Goal: Task Accomplishment & Management: Manage account settings

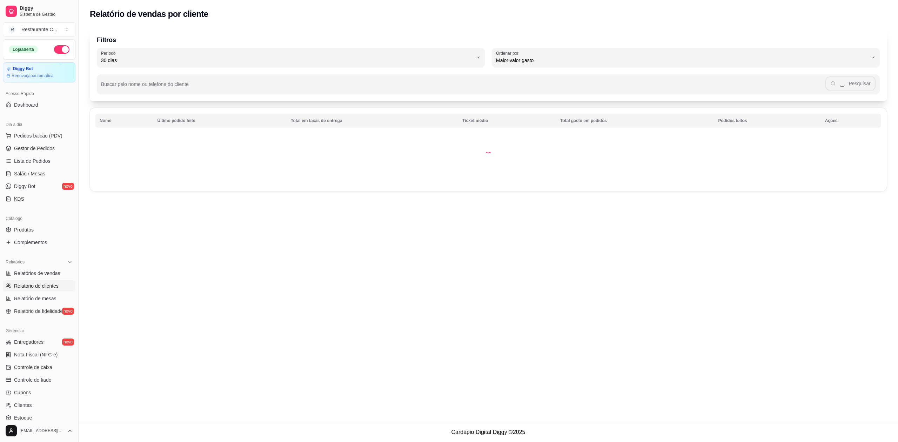
select select "30"
select select "HIGHEST_TOTAL_SPENT_WITH_ORDERS"
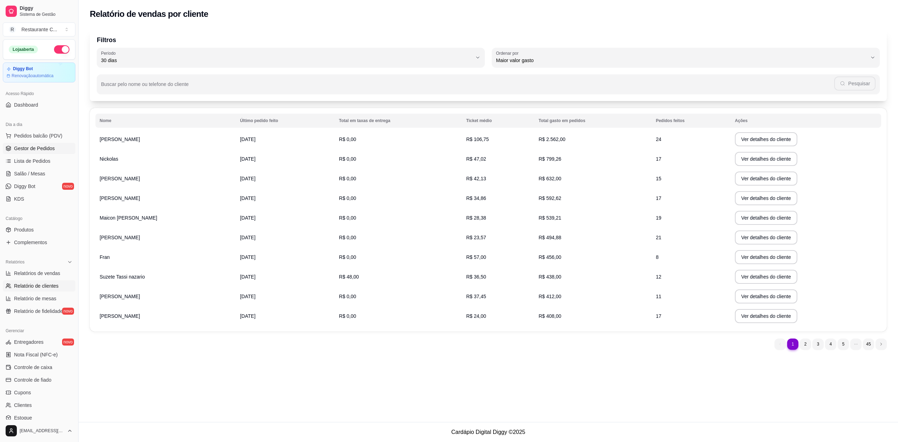
click at [45, 149] on span "Gestor de Pedidos" at bounding box center [34, 148] width 41 height 7
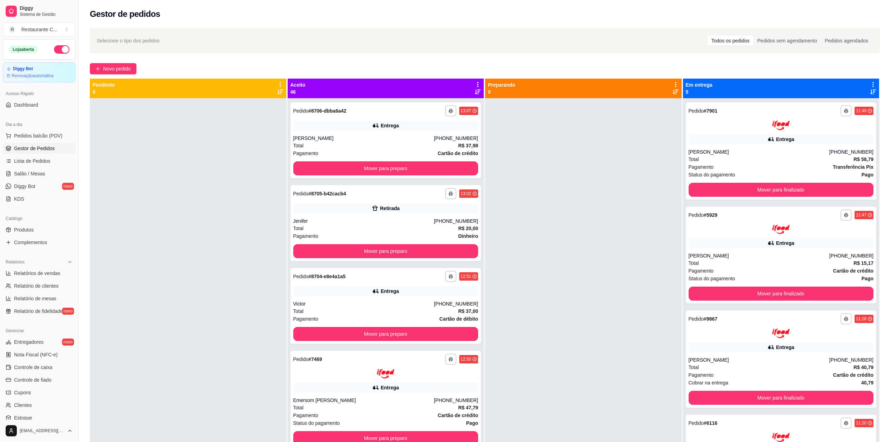
click at [37, 147] on span "Gestor de Pedidos" at bounding box center [34, 148] width 41 height 7
click at [41, 242] on span "Complementos" at bounding box center [30, 242] width 33 height 7
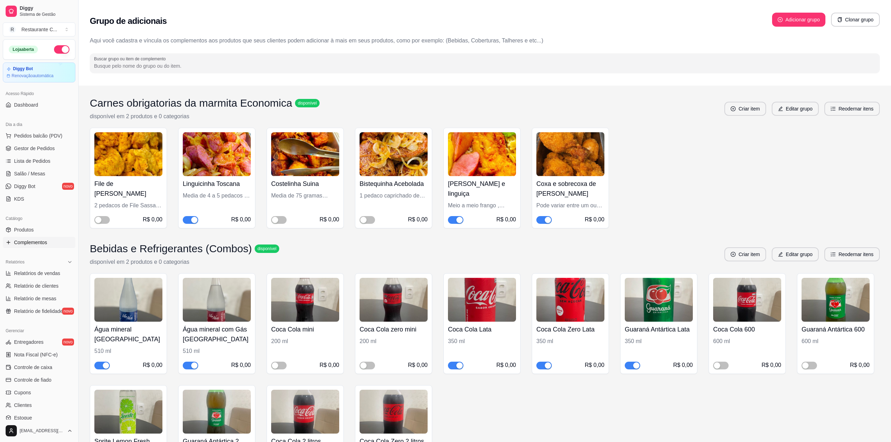
click at [763, 172] on div "File de [PERSON_NAME] 2 pedacos de File Sassami Crocante R$ 0,00 Linguicinha To…" at bounding box center [485, 178] width 790 height 101
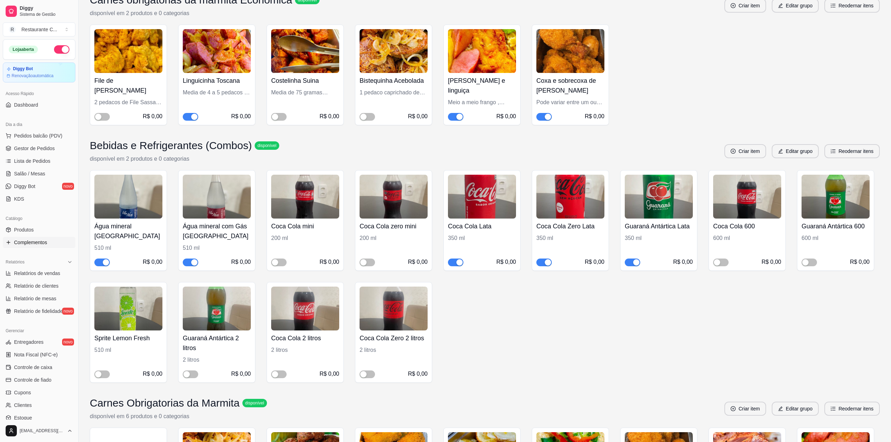
scroll to position [187, 0]
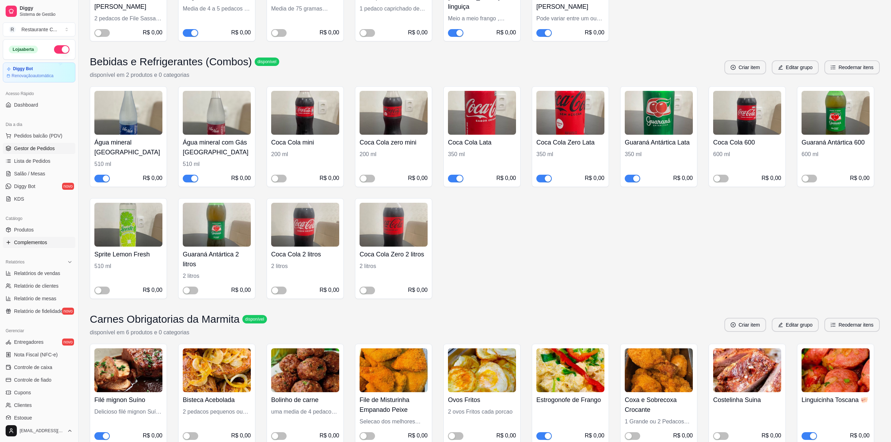
click at [45, 146] on span "Gestor de Pedidos" at bounding box center [34, 148] width 41 height 7
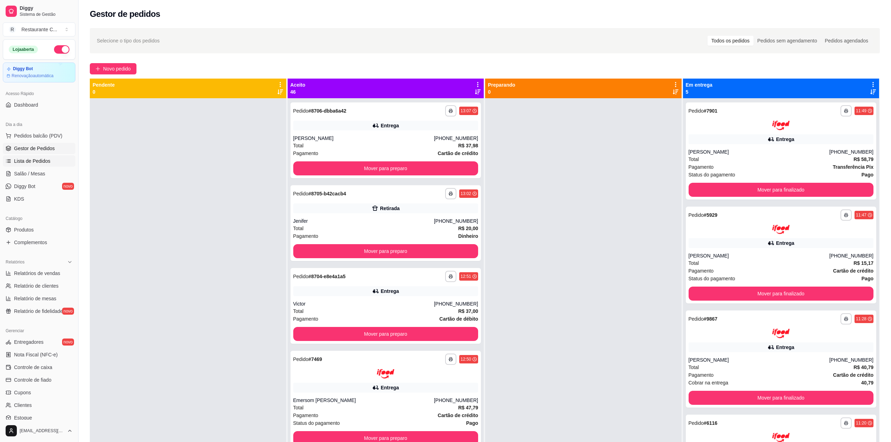
click at [44, 164] on span "Lista de Pedidos" at bounding box center [32, 161] width 36 height 7
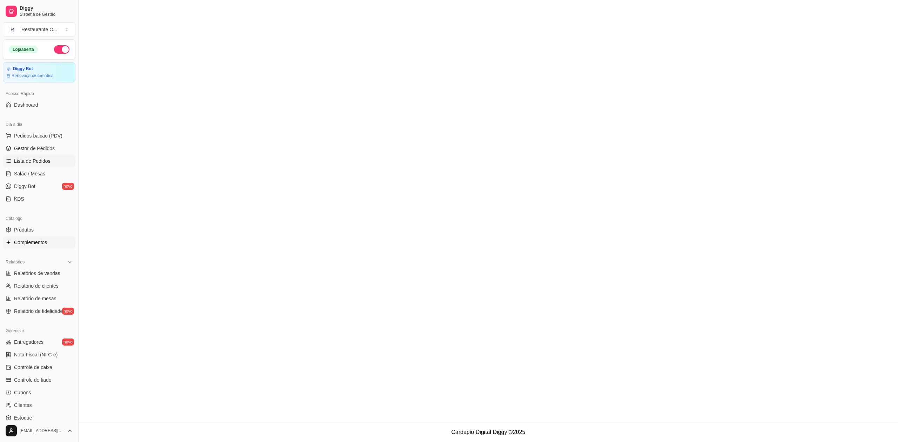
click at [41, 243] on span "Complementos" at bounding box center [30, 242] width 33 height 7
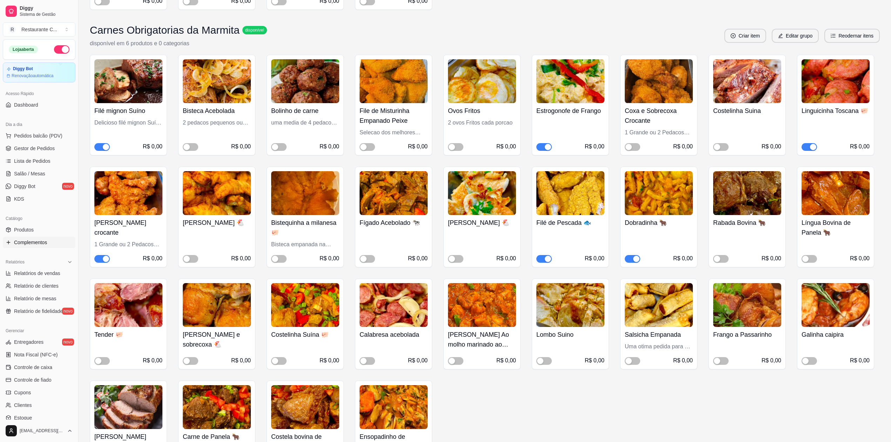
scroll to position [468, 0]
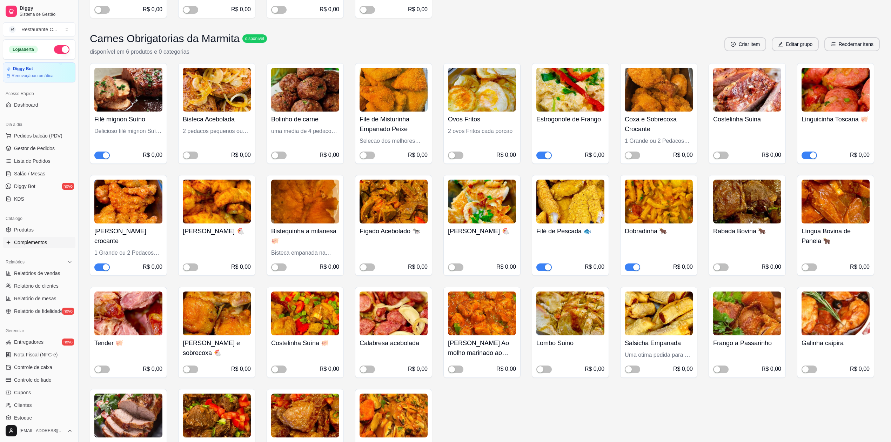
click at [102, 268] on button "button" at bounding box center [101, 268] width 15 height 8
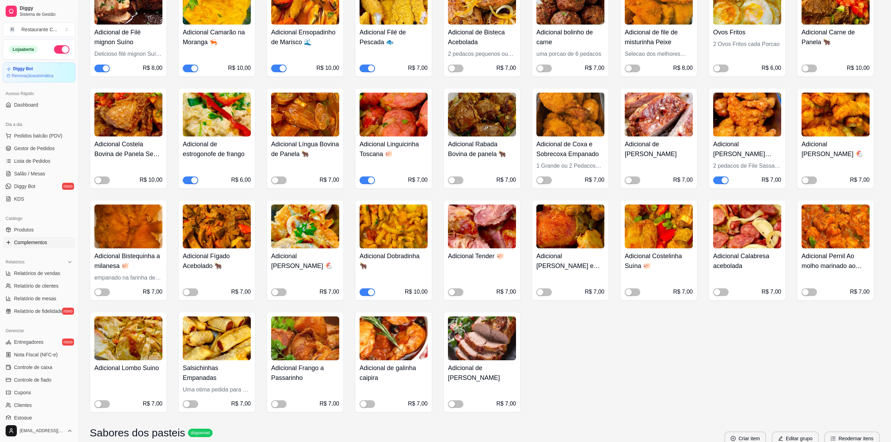
scroll to position [619, 0]
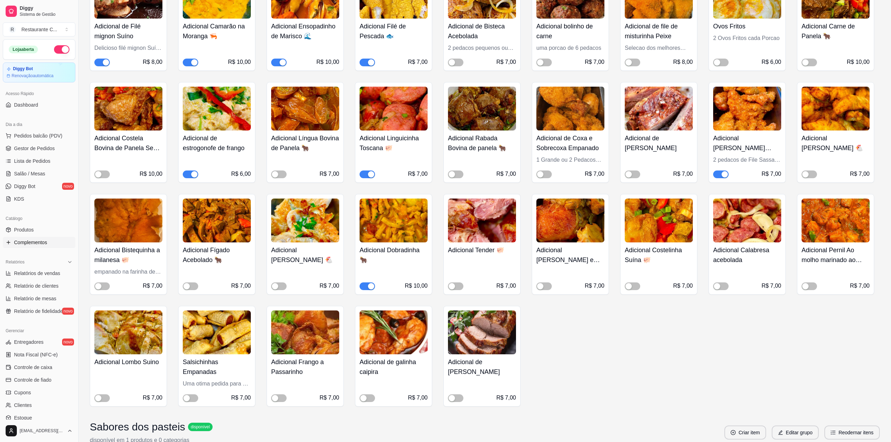
click at [723, 174] on div "button" at bounding box center [725, 174] width 6 height 6
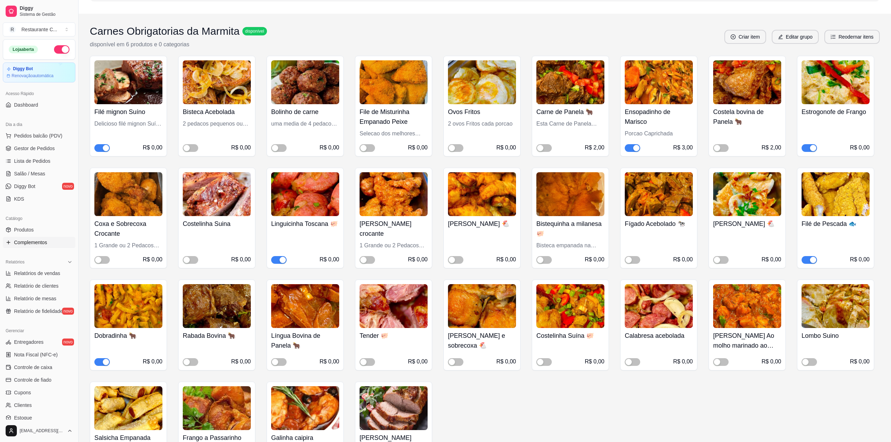
scroll to position [0, 0]
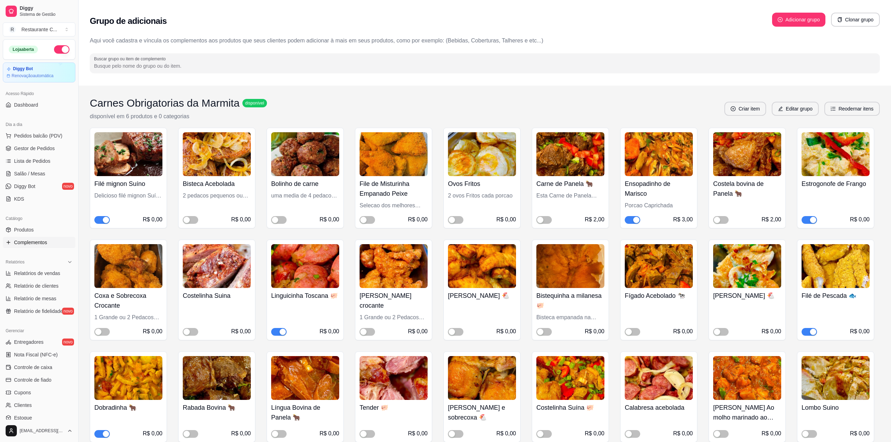
click at [633, 218] on button "button" at bounding box center [632, 220] width 15 height 8
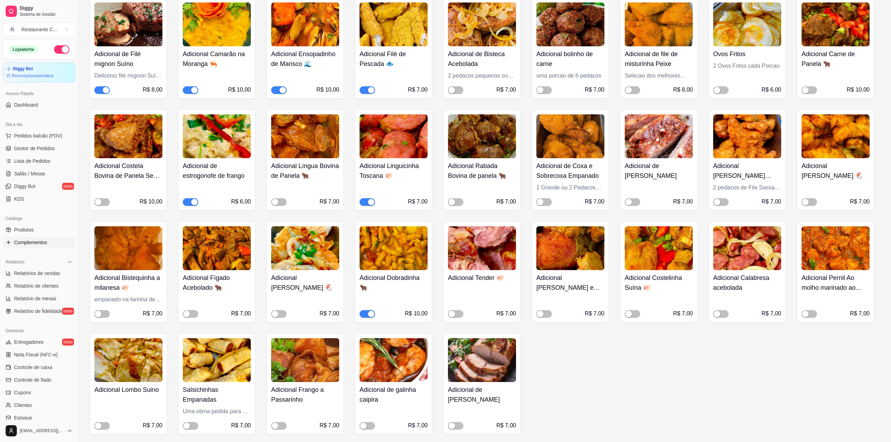
scroll to position [608, 0]
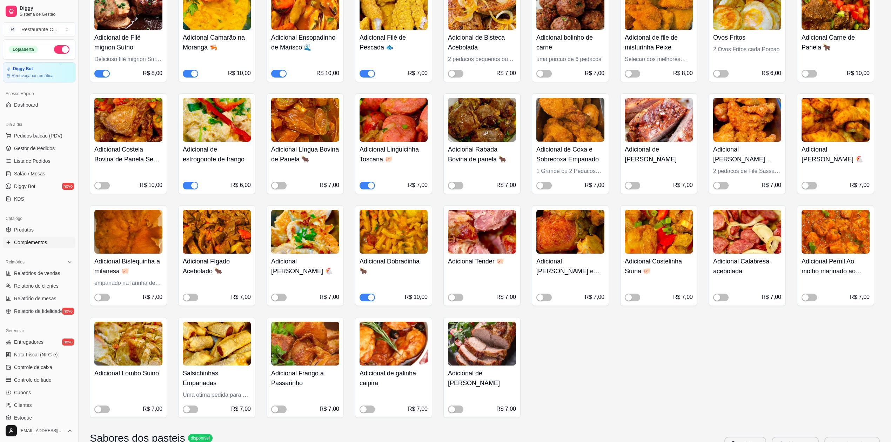
click at [275, 74] on span "button" at bounding box center [278, 74] width 15 height 8
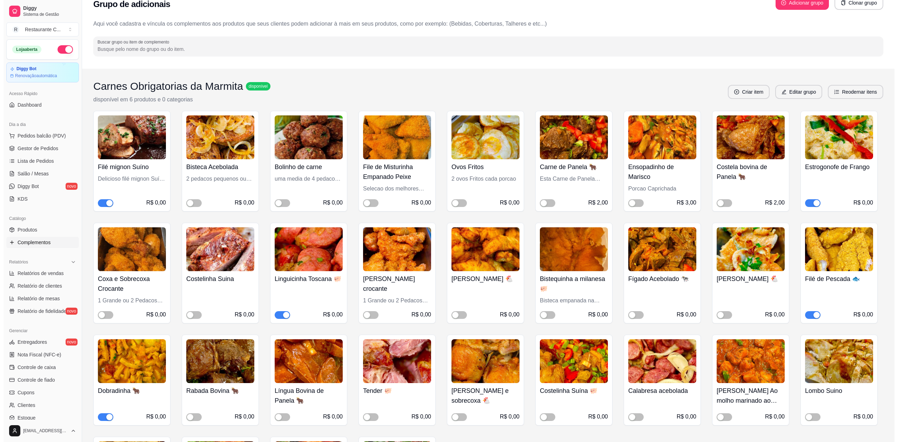
scroll to position [0, 0]
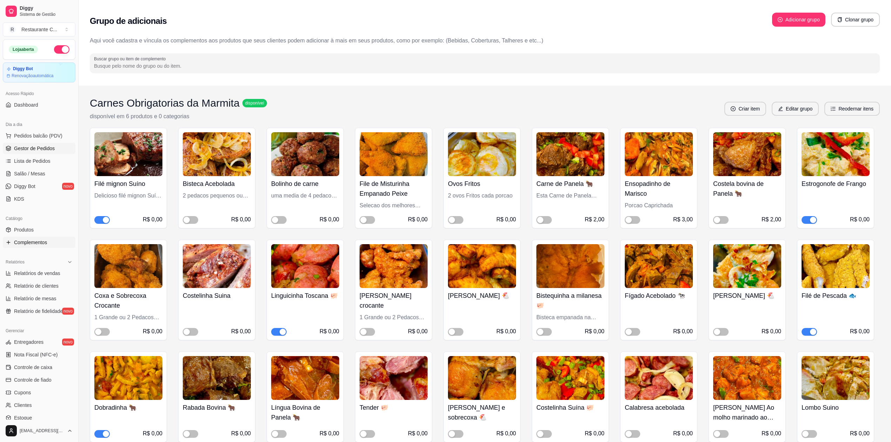
click at [39, 148] on span "Gestor de Pedidos" at bounding box center [34, 148] width 41 height 7
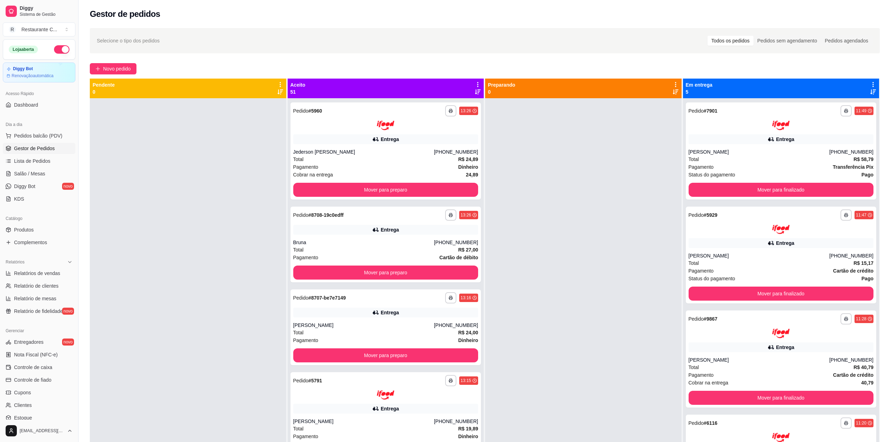
click at [470, 85] on div "Aceito 51" at bounding box center [386, 88] width 191 height 14
click at [475, 82] on icon at bounding box center [478, 84] width 6 height 6
click at [445, 109] on span "Com essa opção você tem a opção de mover todos os pedidos que estão em uma etap…" at bounding box center [420, 110] width 104 height 17
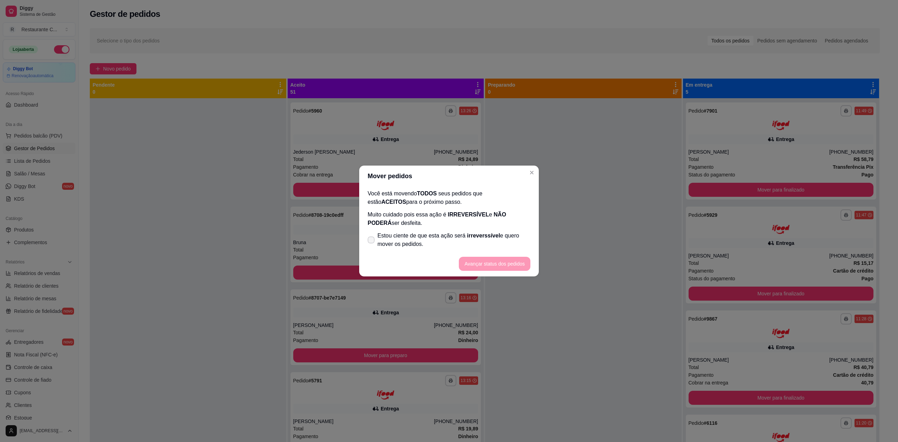
click at [386, 247] on span "Estou ciente de que esta ação será irreverssível e quero mover os pedidos." at bounding box center [454, 240] width 153 height 17
click at [372, 246] on input "Estou ciente de que esta ação será irreverssível e quero mover os pedidos." at bounding box center [369, 243] width 5 height 5
checkbox input "true"
click at [482, 263] on button "Avançar status dos pedidos" at bounding box center [495, 264] width 72 height 14
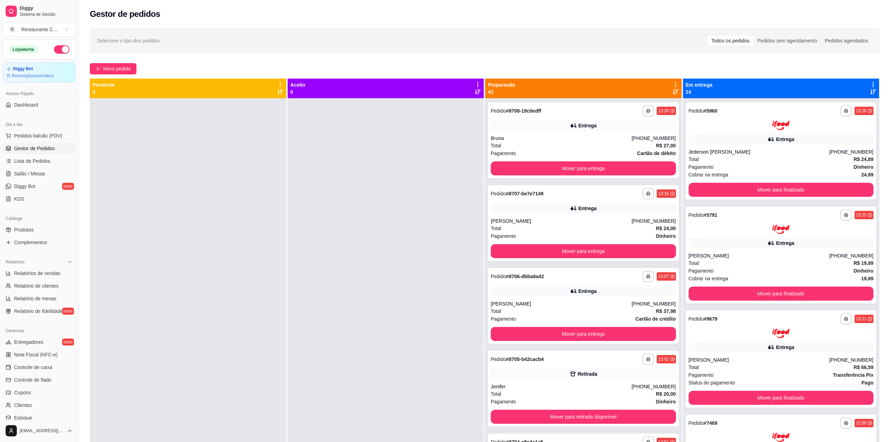
drag, startPoint x: 415, startPoint y: 174, endPoint x: 440, endPoint y: 164, distance: 26.5
click at [417, 173] on div at bounding box center [386, 319] width 197 height 442
click at [675, 84] on icon at bounding box center [675, 84] width 1 height 5
click at [632, 98] on div "Mover pedidos de etapa Com essa opção você tem a opção de mover todos os pedido…" at bounding box center [616, 107] width 104 height 24
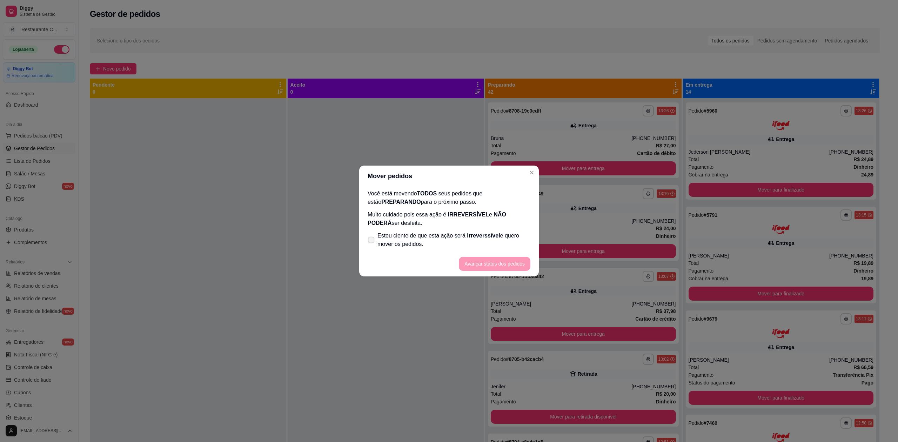
click at [421, 241] on span "Estou ciente de que esta ação será irreverssível e quero mover os pedidos." at bounding box center [454, 240] width 153 height 17
click at [372, 241] on input "Estou ciente de que esta ação será irreverssível e quero mover os pedidos." at bounding box center [369, 243] width 5 height 5
checkbox input "true"
click at [496, 261] on button "Avançar status dos pedidos" at bounding box center [495, 264] width 72 height 14
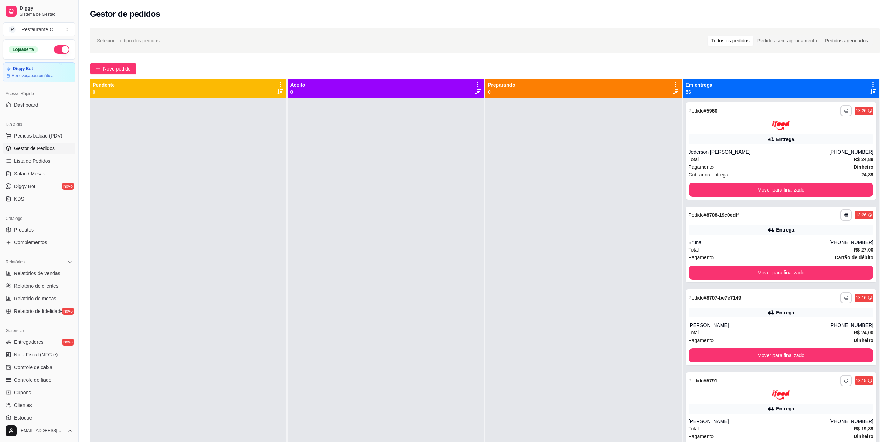
click at [870, 82] on icon at bounding box center [873, 84] width 6 height 6
click at [852, 97] on div "Mover pedidos de etapa Com essa opção você tem a opção de mover todos os pedido…" at bounding box center [812, 107] width 104 height 24
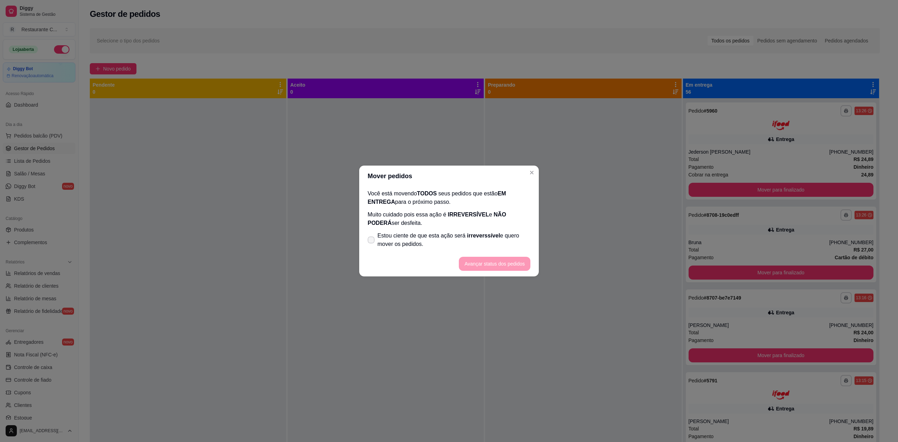
click at [396, 241] on span "Estou ciente de que esta ação será irreverssível e quero mover os pedidos." at bounding box center [454, 240] width 153 height 17
click at [372, 241] on input "Estou ciente de que esta ação será irreverssível e quero mover os pedidos." at bounding box center [369, 243] width 5 height 5
checkbox input "true"
click at [517, 262] on button "Avançar status dos pedidos" at bounding box center [495, 264] width 72 height 14
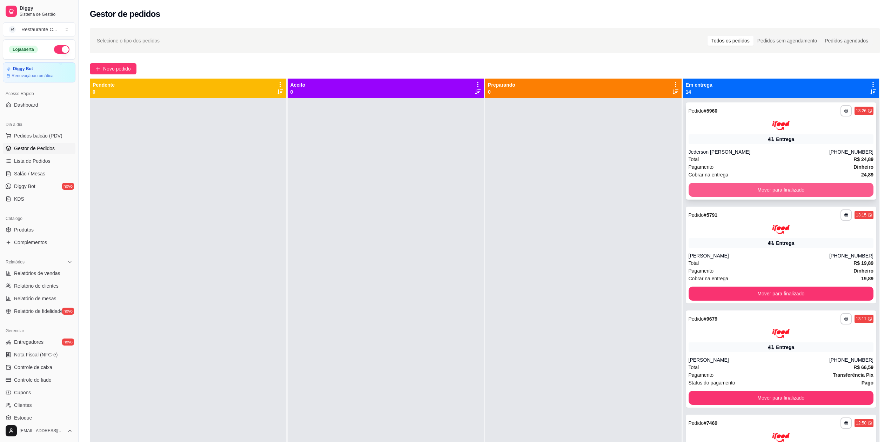
click at [750, 188] on button "Mover para finalizado" at bounding box center [781, 190] width 185 height 14
click at [750, 188] on button "Mover para finalizado" at bounding box center [781, 190] width 180 height 14
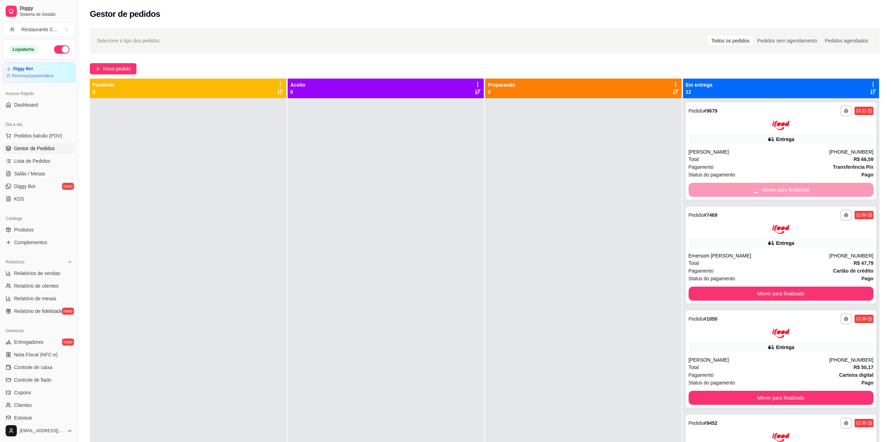
click at [750, 188] on div "Mover para finalizado" at bounding box center [781, 190] width 185 height 14
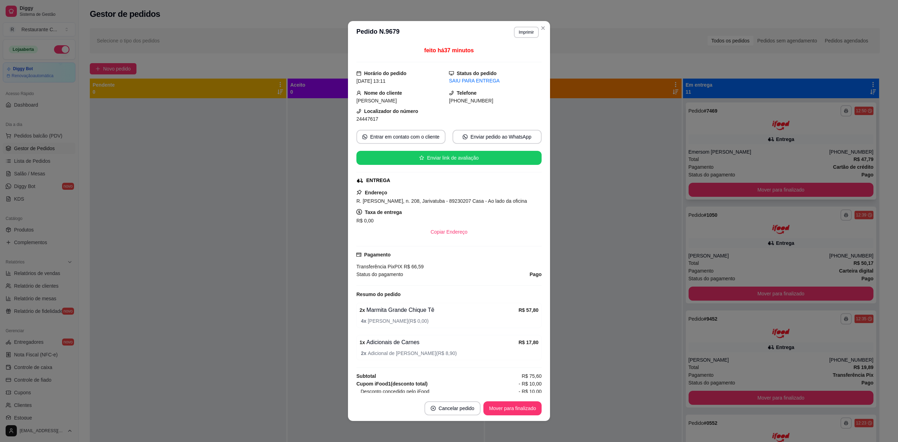
click at [750, 189] on button "Mover para finalizado" at bounding box center [781, 190] width 185 height 14
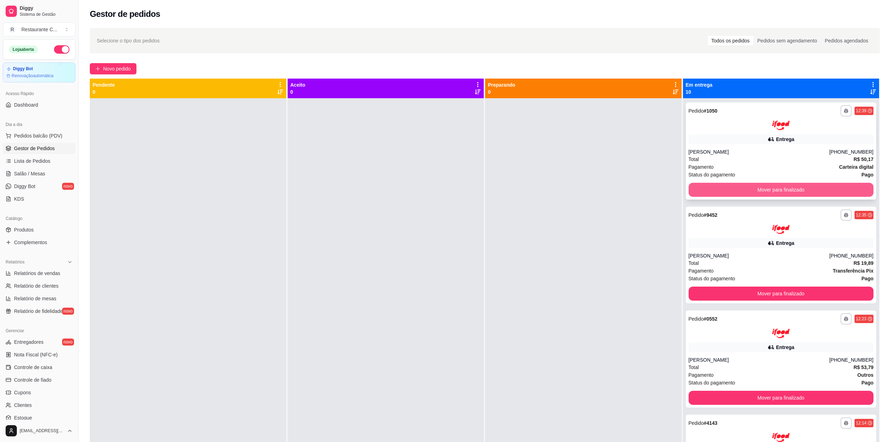
click at [755, 189] on button "Mover para finalizado" at bounding box center [781, 190] width 185 height 14
click at [757, 188] on button "Mover para finalizado" at bounding box center [781, 190] width 185 height 14
click at [758, 187] on button "Mover para finalizado" at bounding box center [781, 190] width 185 height 14
click at [758, 187] on button "Mover para finalizado" at bounding box center [781, 190] width 180 height 14
click at [758, 186] on button "Mover para finalizado" at bounding box center [781, 190] width 185 height 14
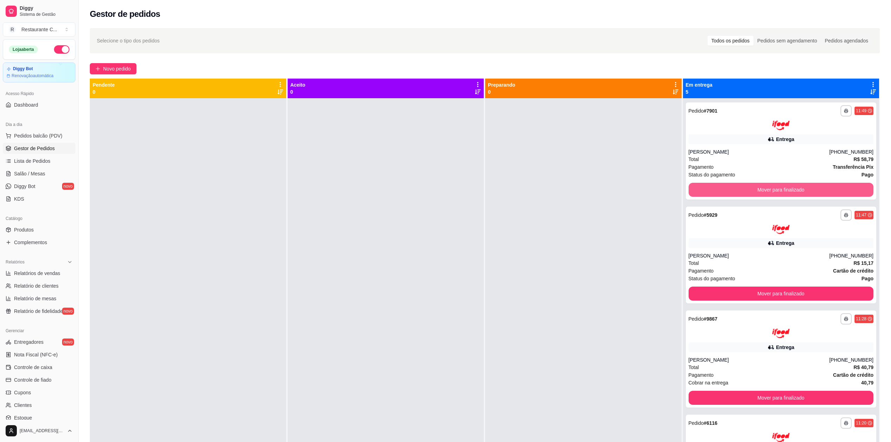
click at [760, 187] on button "Mover para finalizado" at bounding box center [781, 190] width 185 height 14
click at [759, 189] on button "Mover para finalizado" at bounding box center [781, 190] width 185 height 14
click at [759, 190] on button "Mover para finalizado" at bounding box center [781, 190] width 185 height 14
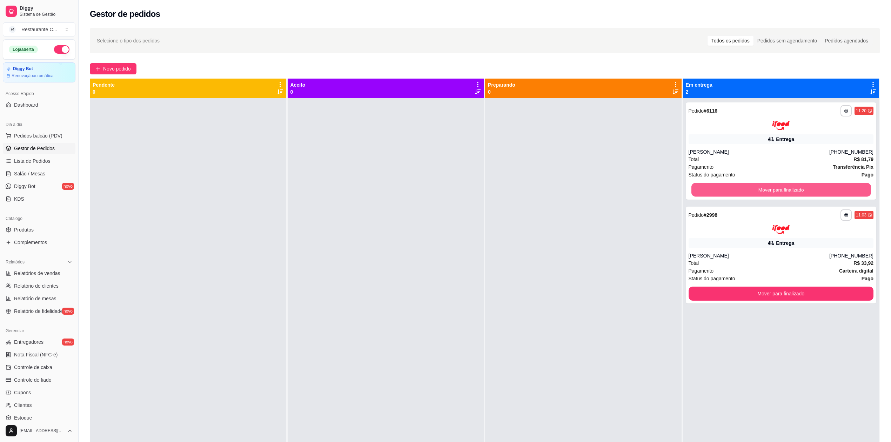
click at [757, 190] on button "Mover para finalizado" at bounding box center [781, 190] width 180 height 14
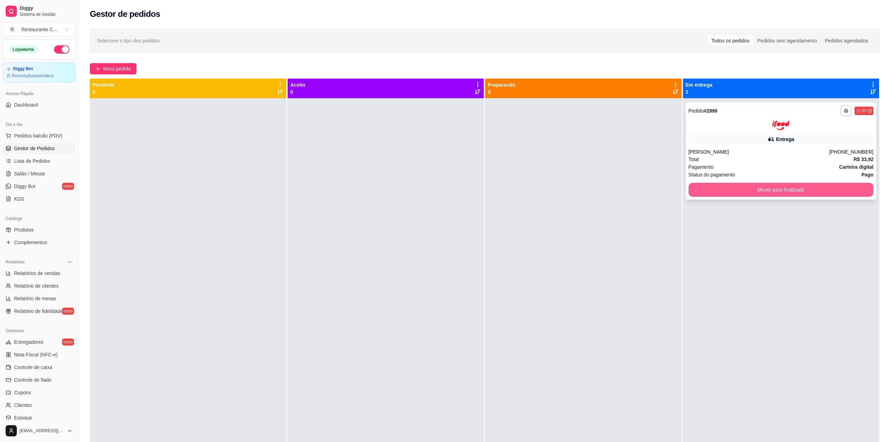
click at [758, 188] on button "Mover para finalizado" at bounding box center [781, 190] width 185 height 14
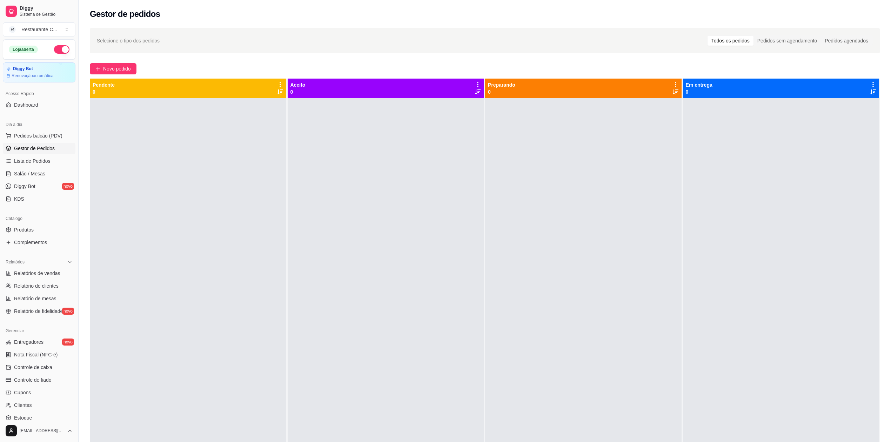
click at [526, 157] on div at bounding box center [583, 319] width 197 height 442
click at [47, 148] on span "Gestor de Pedidos" at bounding box center [34, 148] width 41 height 7
click at [39, 243] on span "Complementos" at bounding box center [30, 242] width 33 height 7
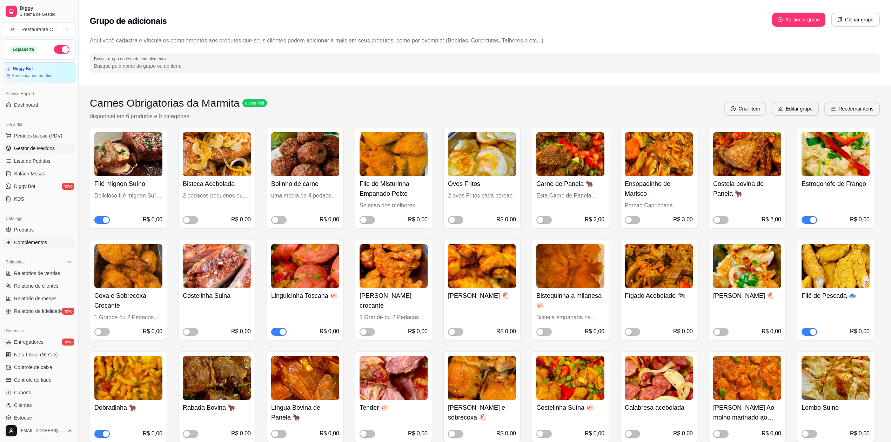
click at [45, 148] on span "Gestor de Pedidos" at bounding box center [34, 148] width 41 height 7
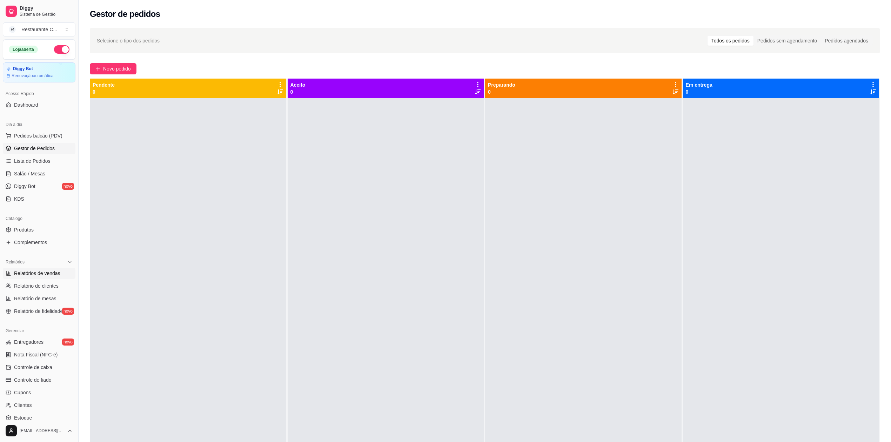
click at [41, 271] on span "Relatórios de vendas" at bounding box center [37, 273] width 46 height 7
select select "ALL"
select select "0"
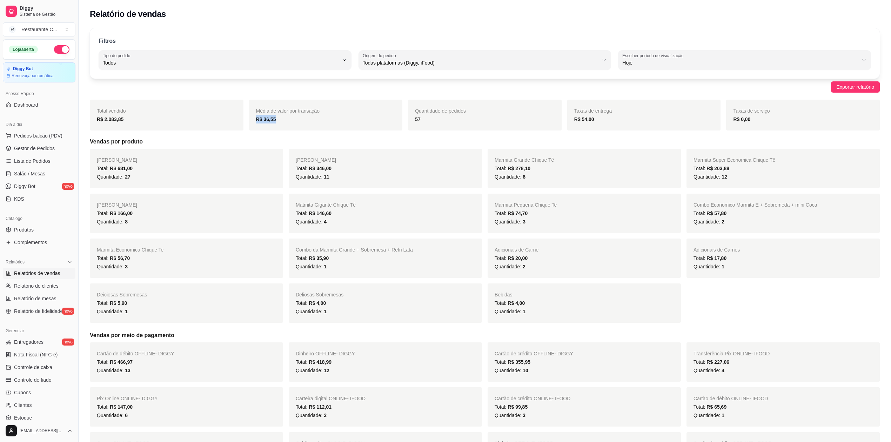
drag, startPoint x: 277, startPoint y: 118, endPoint x: 238, endPoint y: 122, distance: 39.6
click at [247, 122] on div "Total vendido R$ 2.083,85 Média de valor por transação R$ 36,55 Quantidade de p…" at bounding box center [485, 115] width 790 height 31
click at [128, 228] on div "Marmita Pequena Total: R$ 166,00 Quantidade: 8" at bounding box center [186, 213] width 193 height 39
drag, startPoint x: 112, startPoint y: 124, endPoint x: 174, endPoint y: 126, distance: 62.5
click at [152, 122] on div "R$ 2.083,85" at bounding box center [167, 119] width 140 height 8
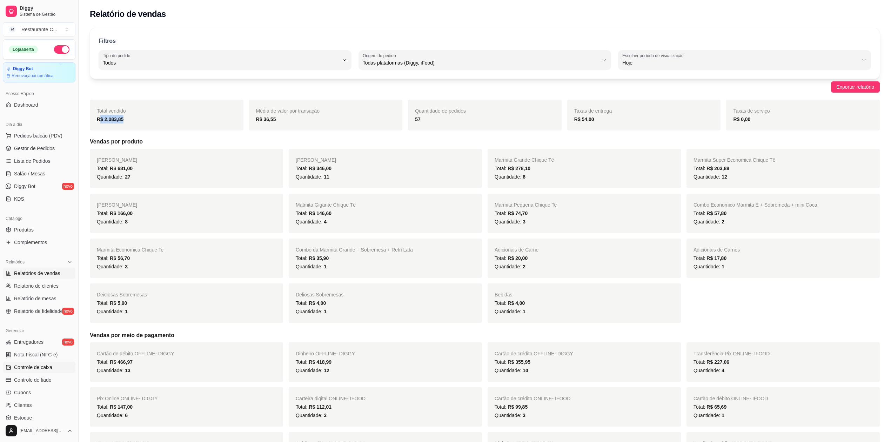
click at [45, 370] on span "Controle de caixa" at bounding box center [33, 367] width 38 height 7
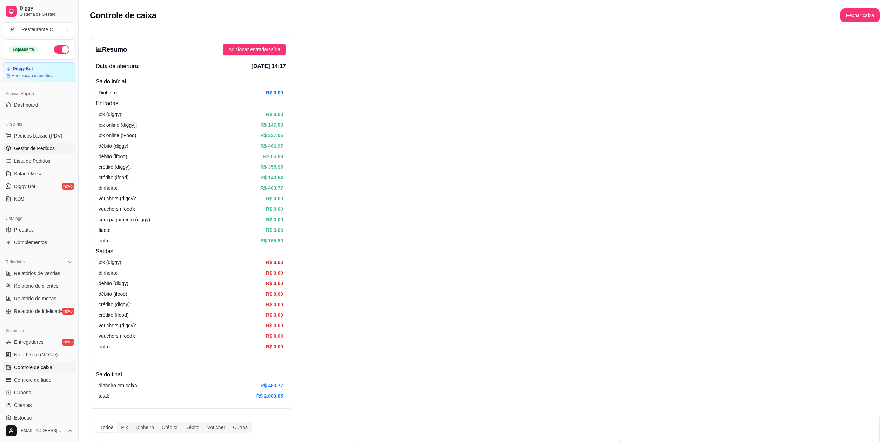
click at [39, 151] on span "Gestor de Pedidos" at bounding box center [34, 148] width 41 height 7
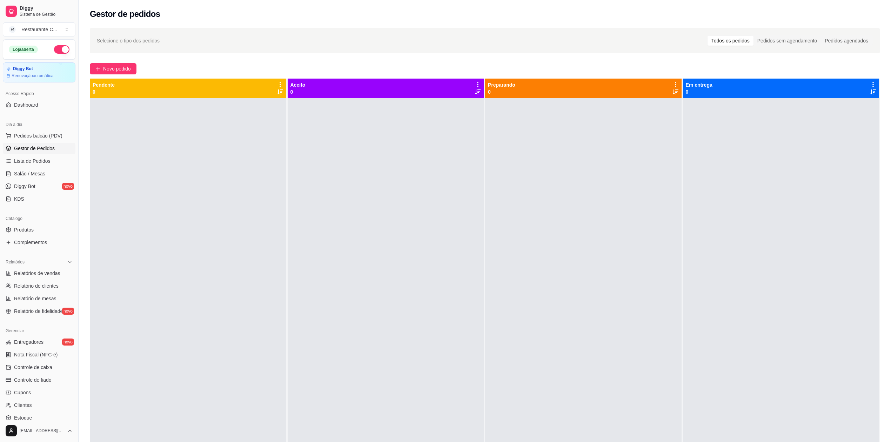
click at [55, 49] on button "button" at bounding box center [61, 49] width 15 height 8
drag, startPoint x: 233, startPoint y: 219, endPoint x: 237, endPoint y: 218, distance: 4.4
click at [233, 219] on div at bounding box center [188, 319] width 197 height 442
click at [488, 201] on div at bounding box center [583, 319] width 197 height 442
drag, startPoint x: 39, startPoint y: 274, endPoint x: 49, endPoint y: 271, distance: 11.2
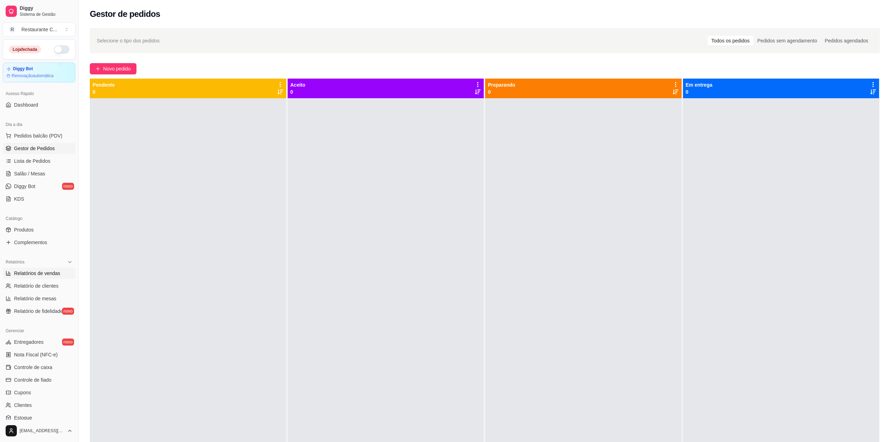
click at [40, 274] on span "Relatórios de vendas" at bounding box center [37, 273] width 46 height 7
select select "ALL"
select select "0"
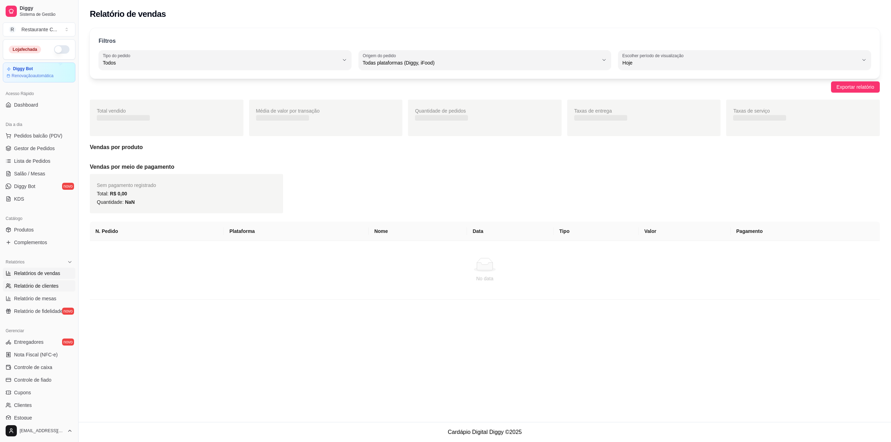
click at [54, 285] on span "Relatório de clientes" at bounding box center [36, 285] width 45 height 7
select select "30"
select select "HIGHEST_TOTAL_SPENT_WITH_ORDERS"
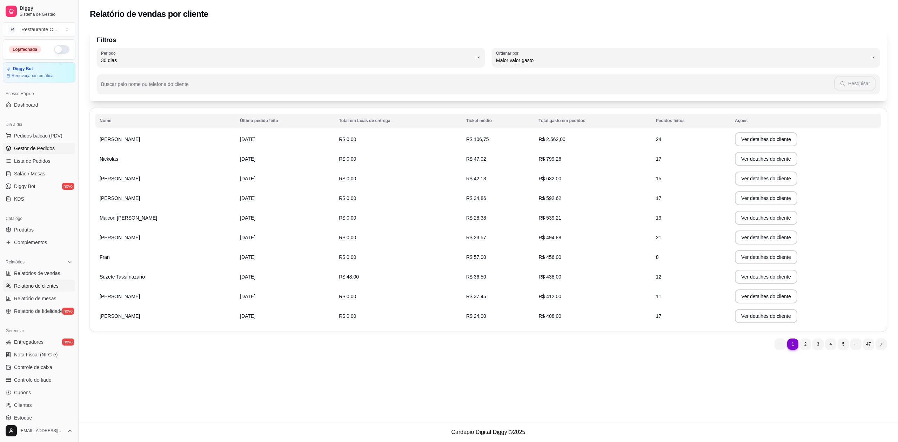
click at [41, 148] on span "Gestor de Pedidos" at bounding box center [34, 148] width 41 height 7
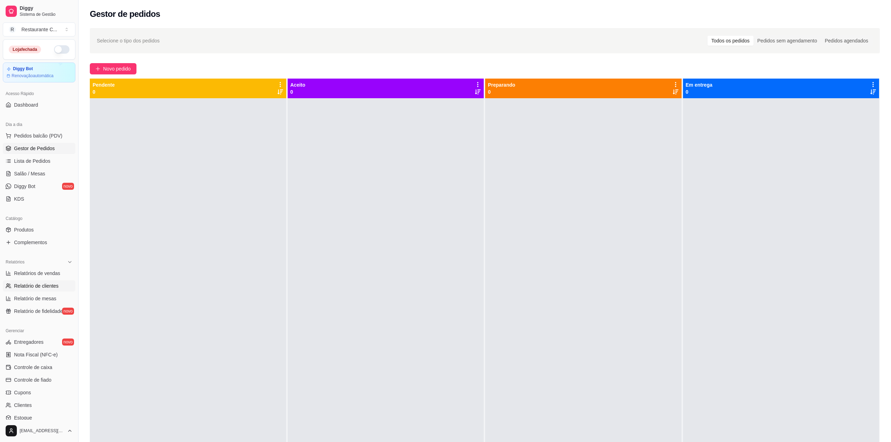
click at [35, 288] on span "Relatório de clientes" at bounding box center [36, 285] width 45 height 7
select select "30"
select select "HIGHEST_TOTAL_SPENT_WITH_ORDERS"
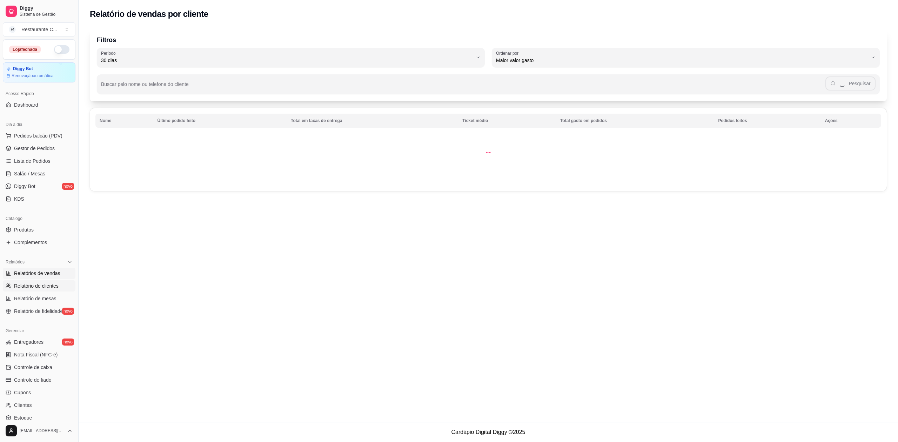
click at [48, 274] on span "Relatórios de vendas" at bounding box center [37, 273] width 46 height 7
select select "ALL"
select select "0"
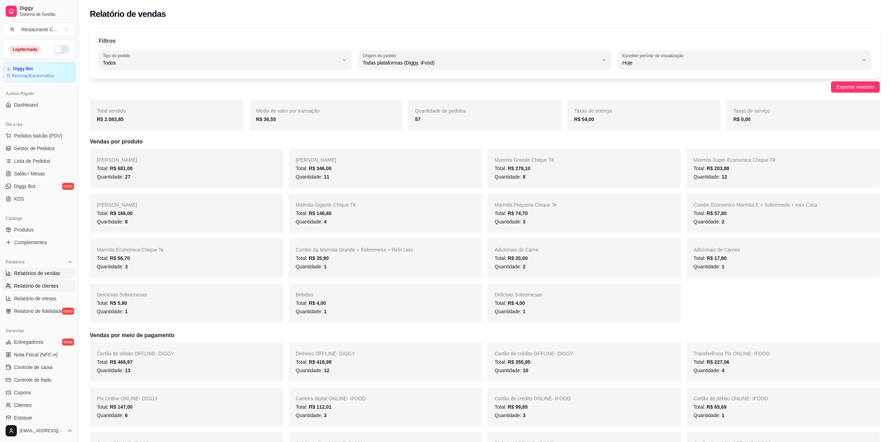
click at [52, 284] on span "Relatório de clientes" at bounding box center [36, 285] width 45 height 7
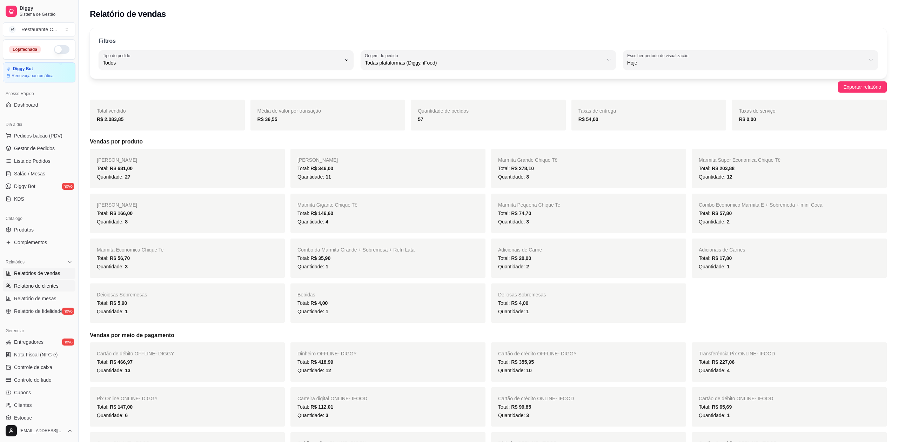
select select "30"
select select "HIGHEST_TOTAL_SPENT_WITH_ORDERS"
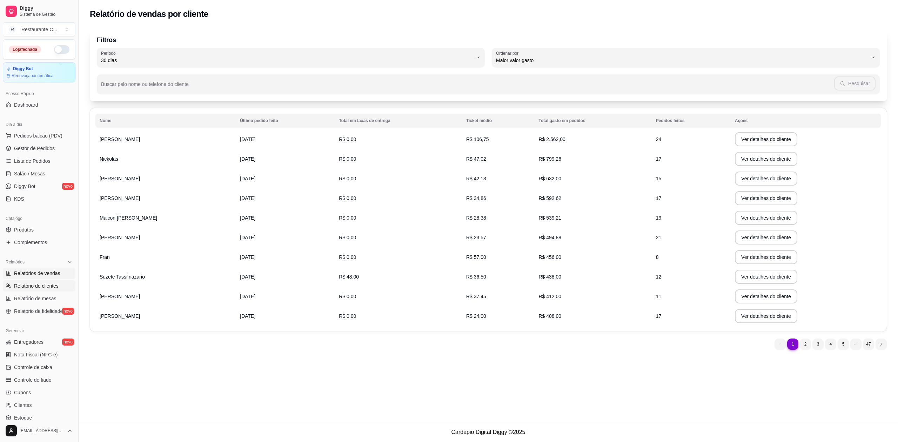
click at [55, 273] on span "Relatórios de vendas" at bounding box center [37, 273] width 46 height 7
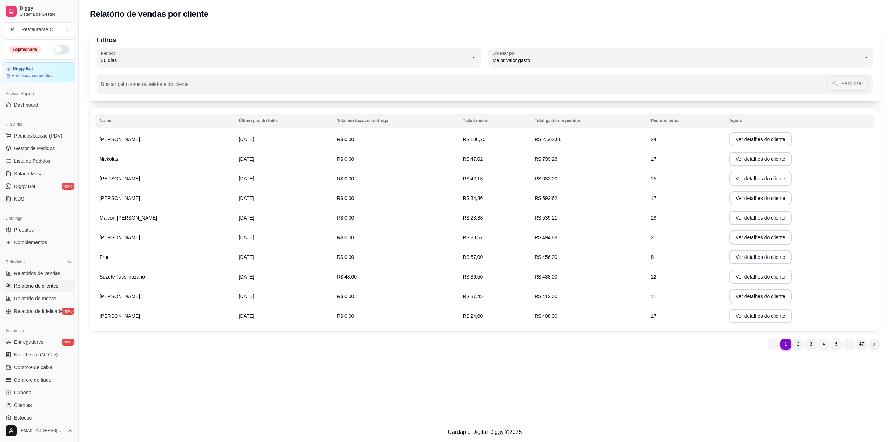
select select "ALL"
select select "0"
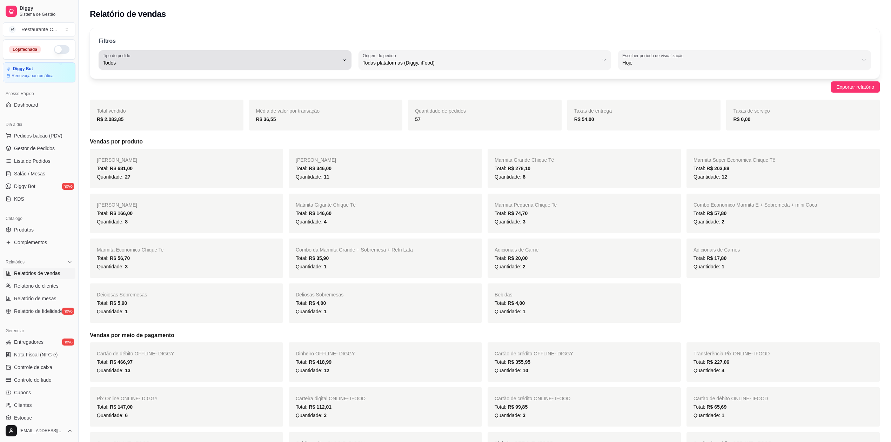
click at [328, 64] on span "Todos" at bounding box center [221, 62] width 236 height 7
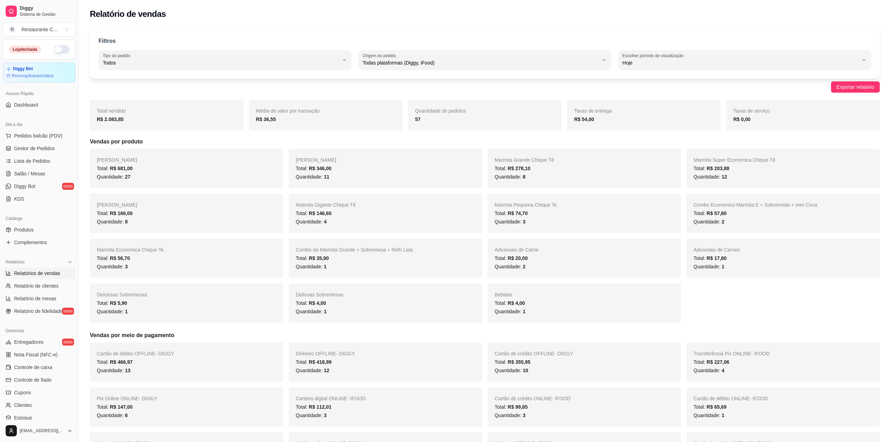
click at [153, 107] on li "Retirada" at bounding box center [224, 102] width 237 height 11
type input "PICKUP"
select select "PICKUP"
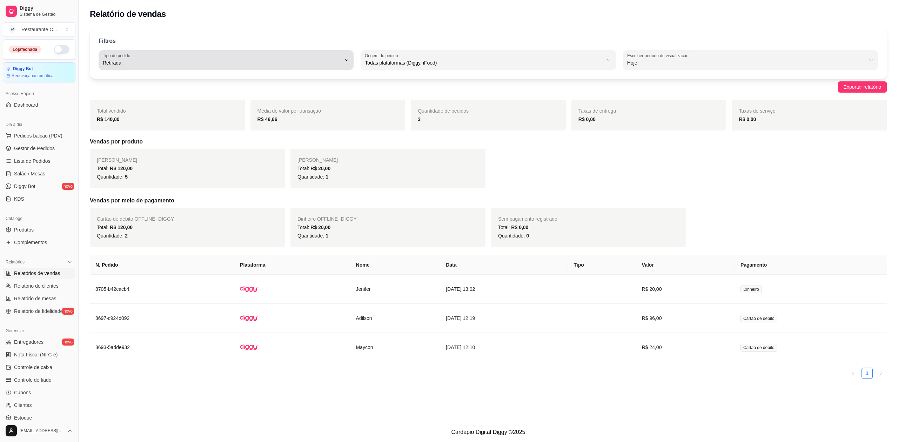
click at [142, 63] on span "Retirada" at bounding box center [222, 62] width 238 height 7
click at [124, 79] on span "Todos" at bounding box center [222, 79] width 227 height 7
type input "ALL"
select select "ALL"
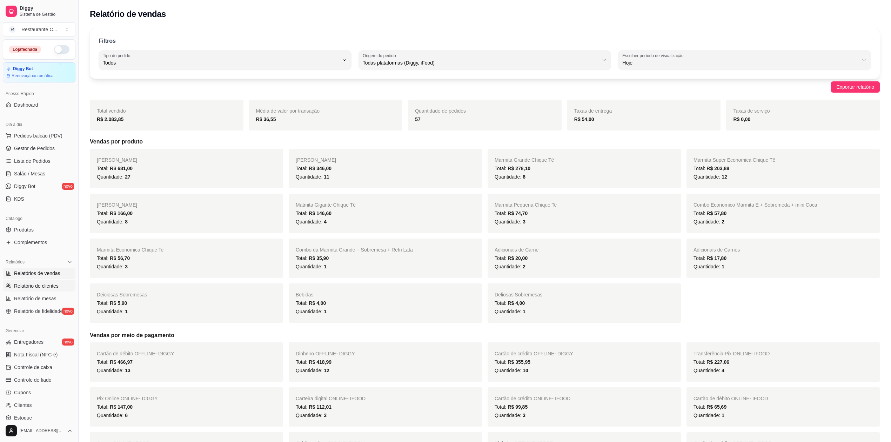
click at [48, 286] on span "Relatório de clientes" at bounding box center [36, 285] width 45 height 7
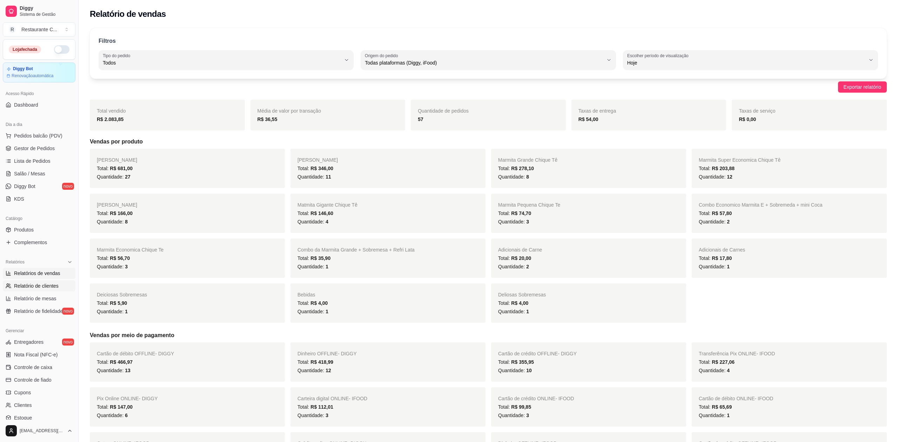
select select "30"
select select "HIGHEST_TOTAL_SPENT_WITH_ORDERS"
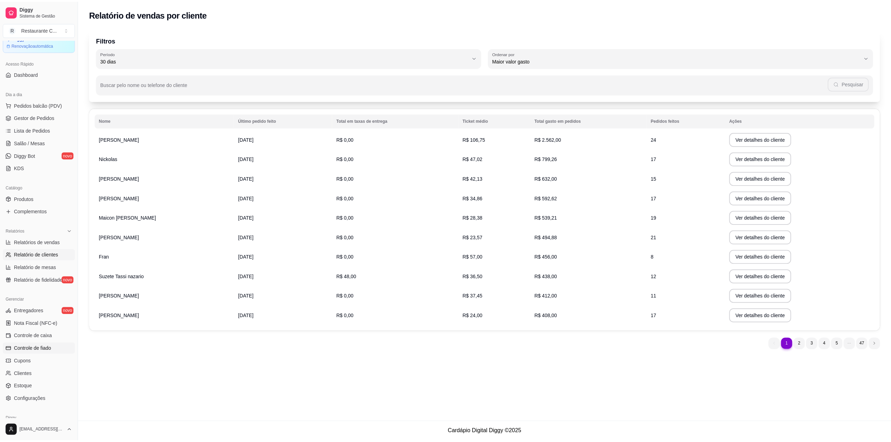
scroll to position [47, 0]
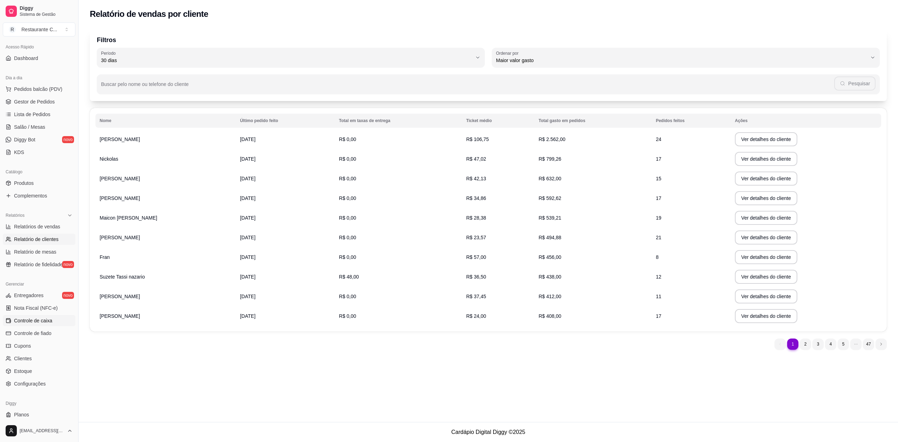
click at [47, 324] on span "Controle de caixa" at bounding box center [33, 320] width 38 height 7
